Goal: Find specific page/section: Find specific page/section

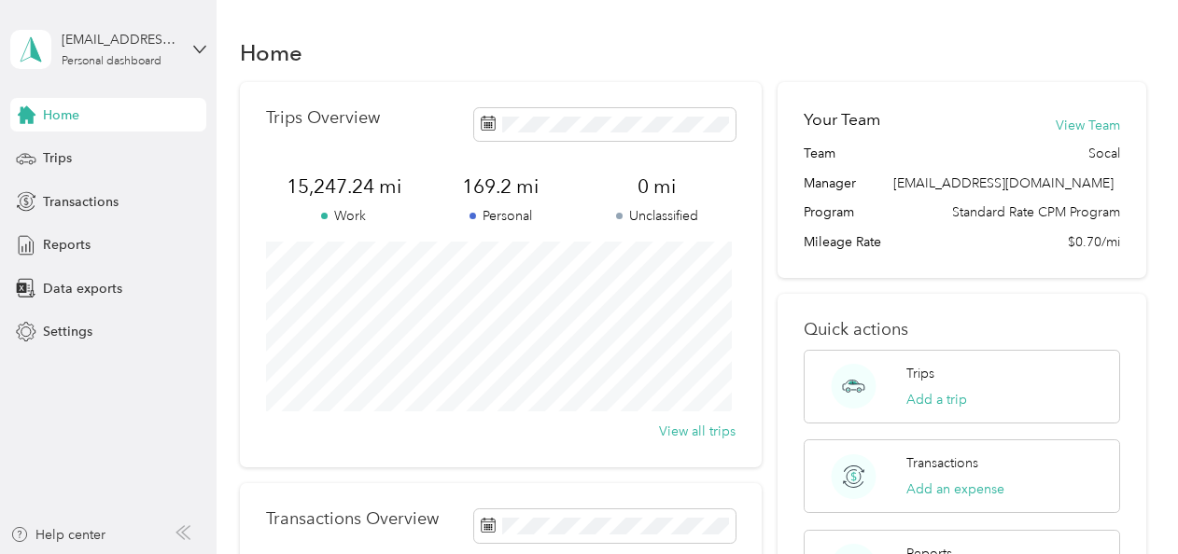
click at [92, 202] on span "Transactions" at bounding box center [81, 202] width 76 height 20
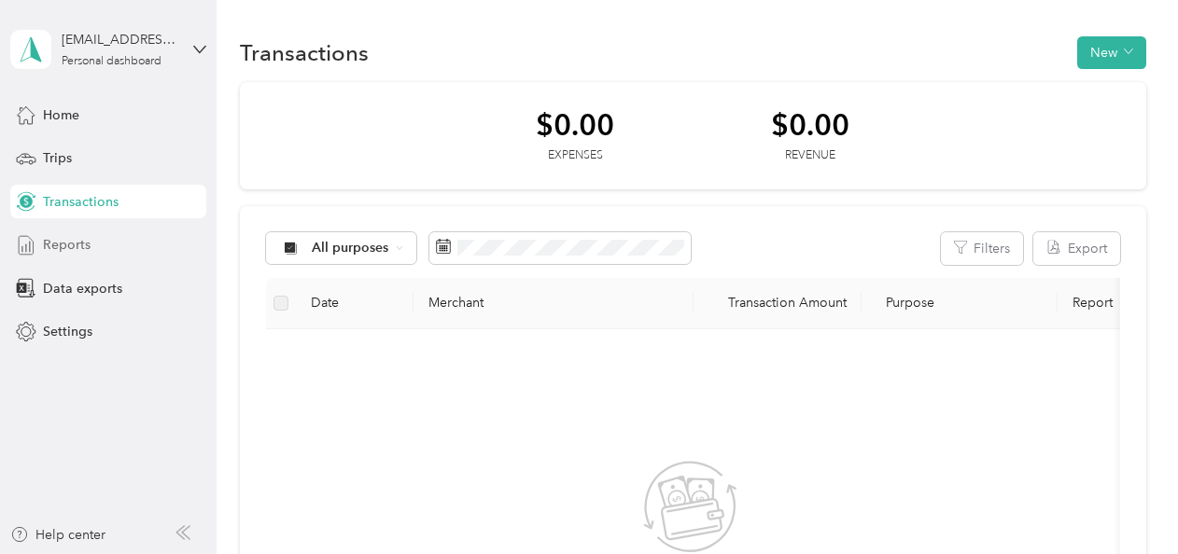
click at [111, 250] on div "Reports" at bounding box center [108, 246] width 196 height 34
